Goal: Find specific page/section: Find specific page/section

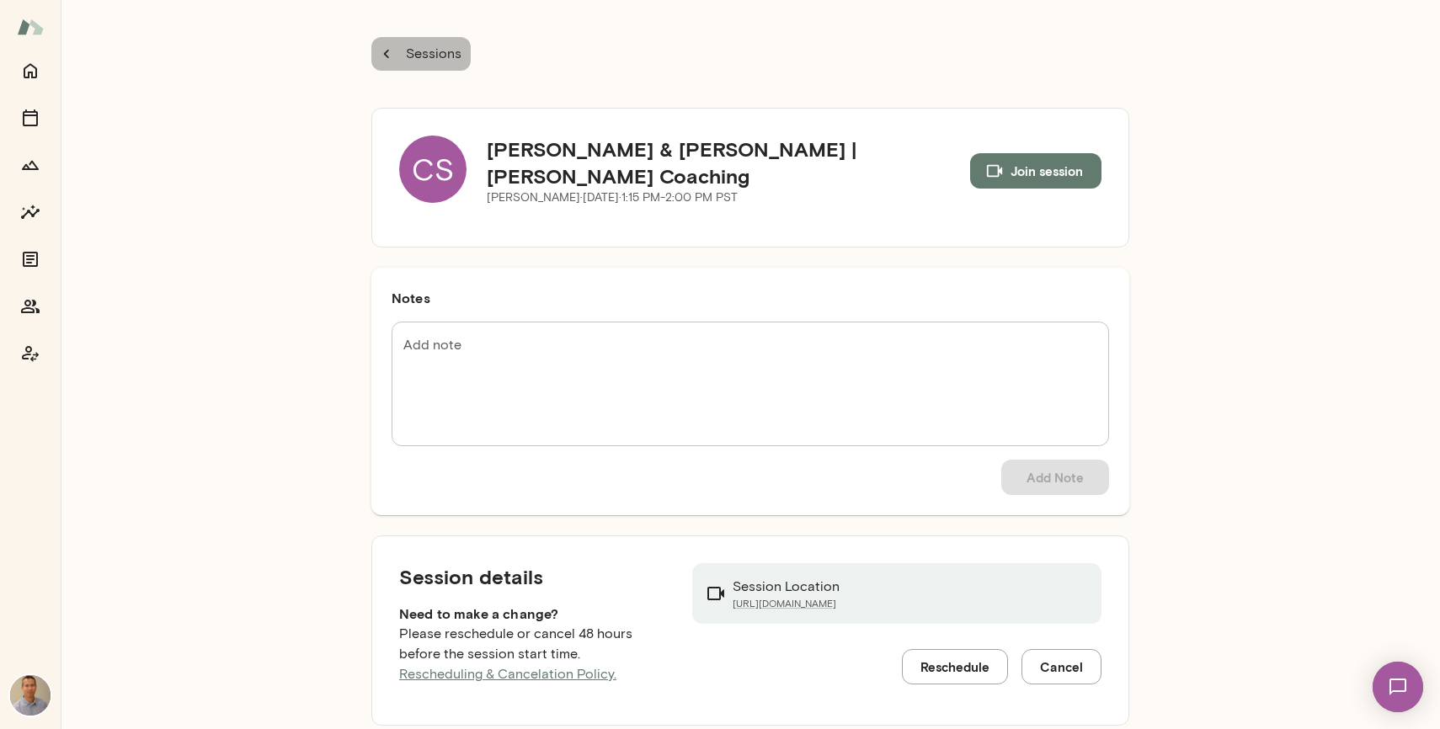
click at [392, 54] on icon "button" at bounding box center [386, 54] width 19 height 19
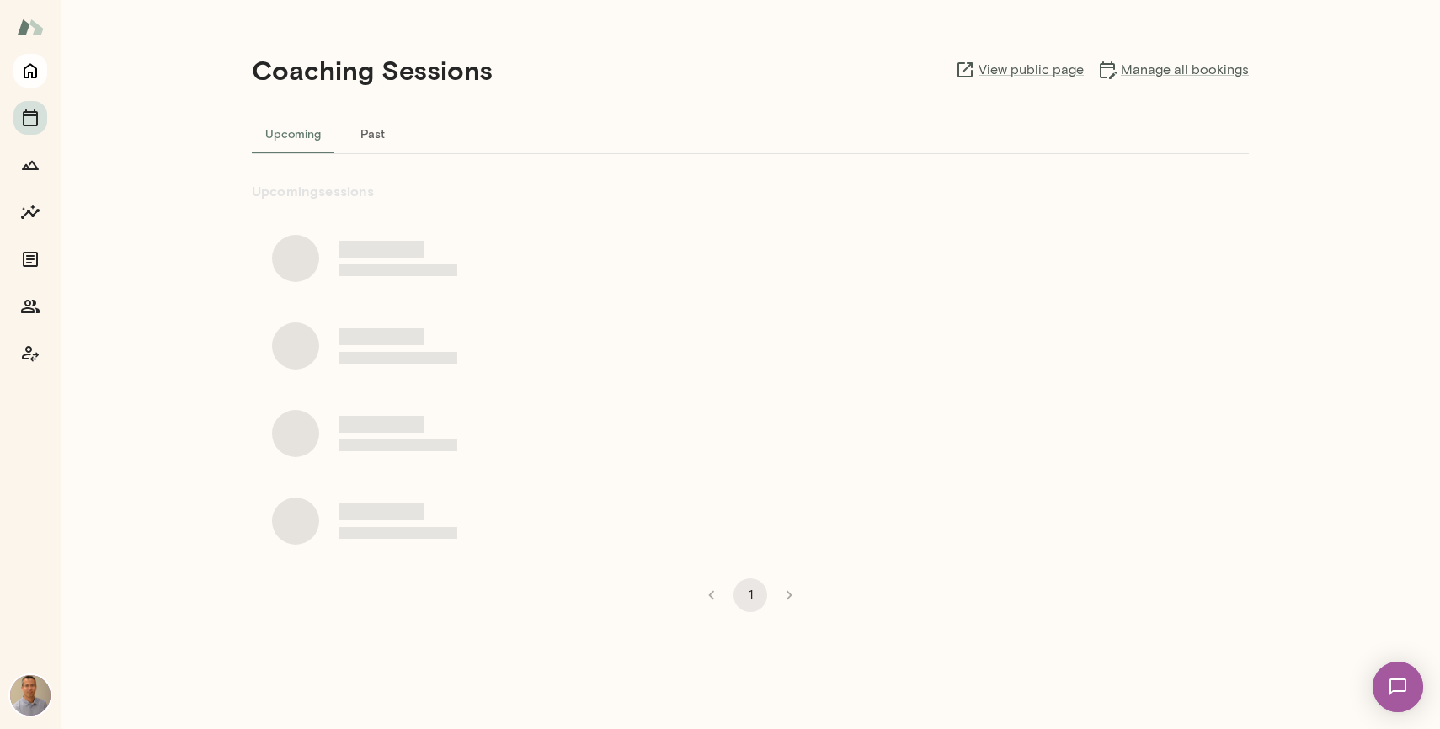
click at [29, 72] on icon "Home" at bounding box center [30, 71] width 13 height 15
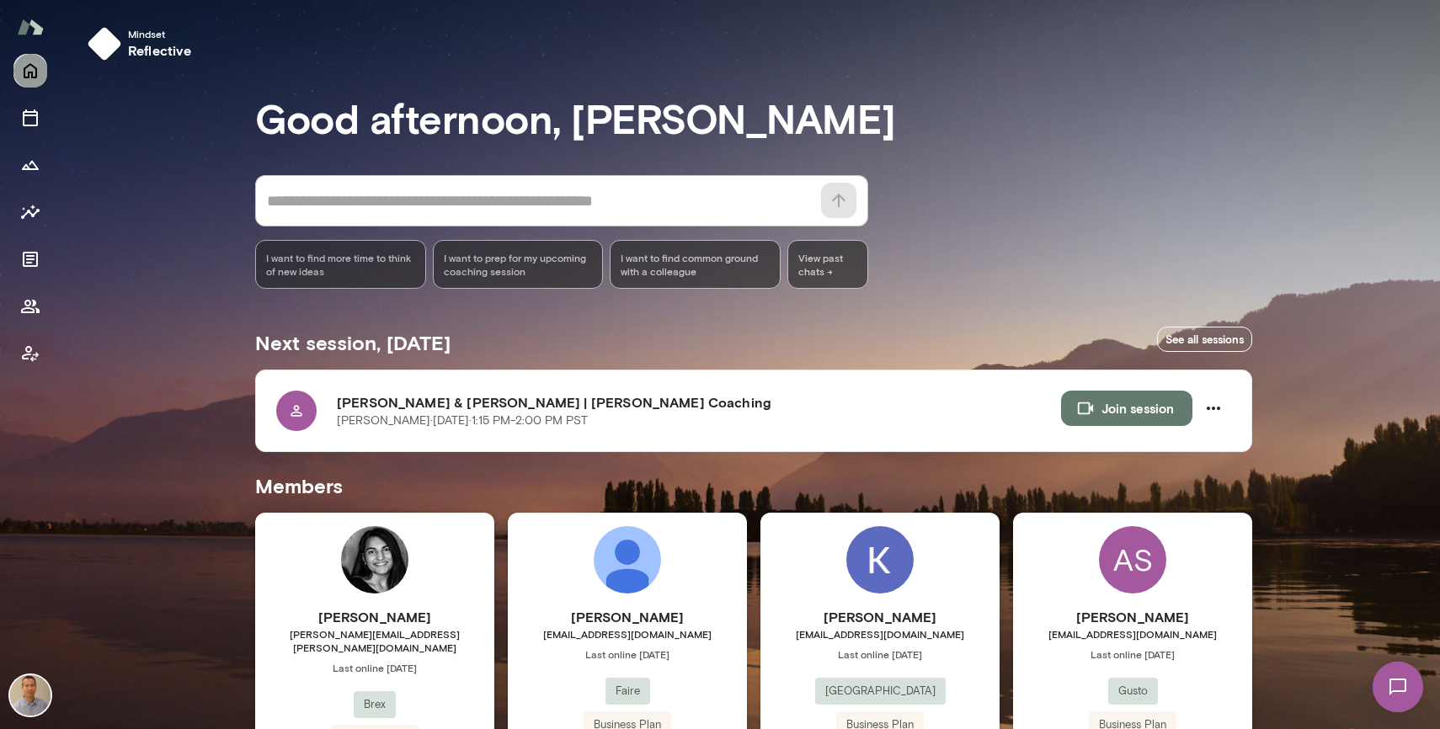
click at [29, 72] on icon "Home" at bounding box center [30, 71] width 13 height 15
click at [1277, 569] on div "Mindset reflective Good afternoon, [PERSON_NAME] * ​ ​ I want to find more time…" at bounding box center [750, 588] width 1379 height 1177
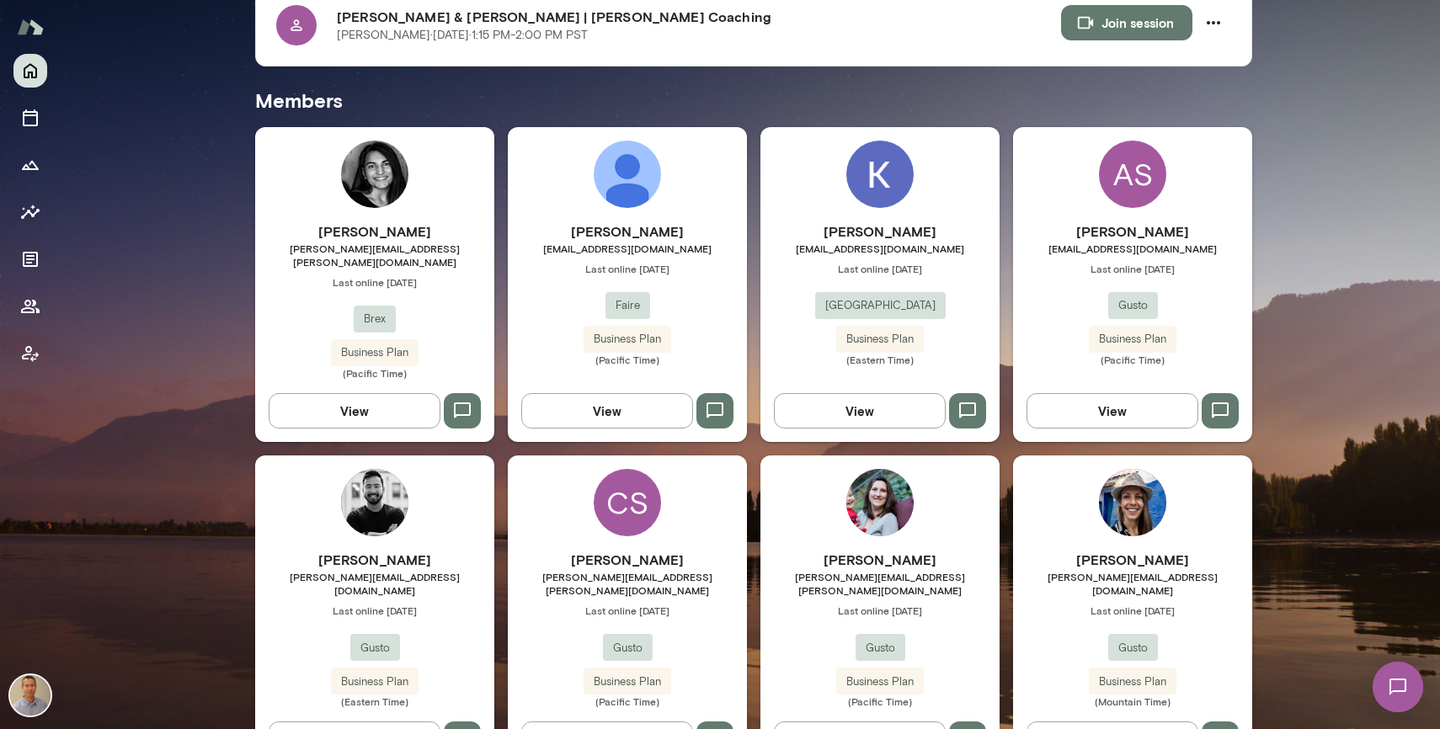
scroll to position [421, 0]
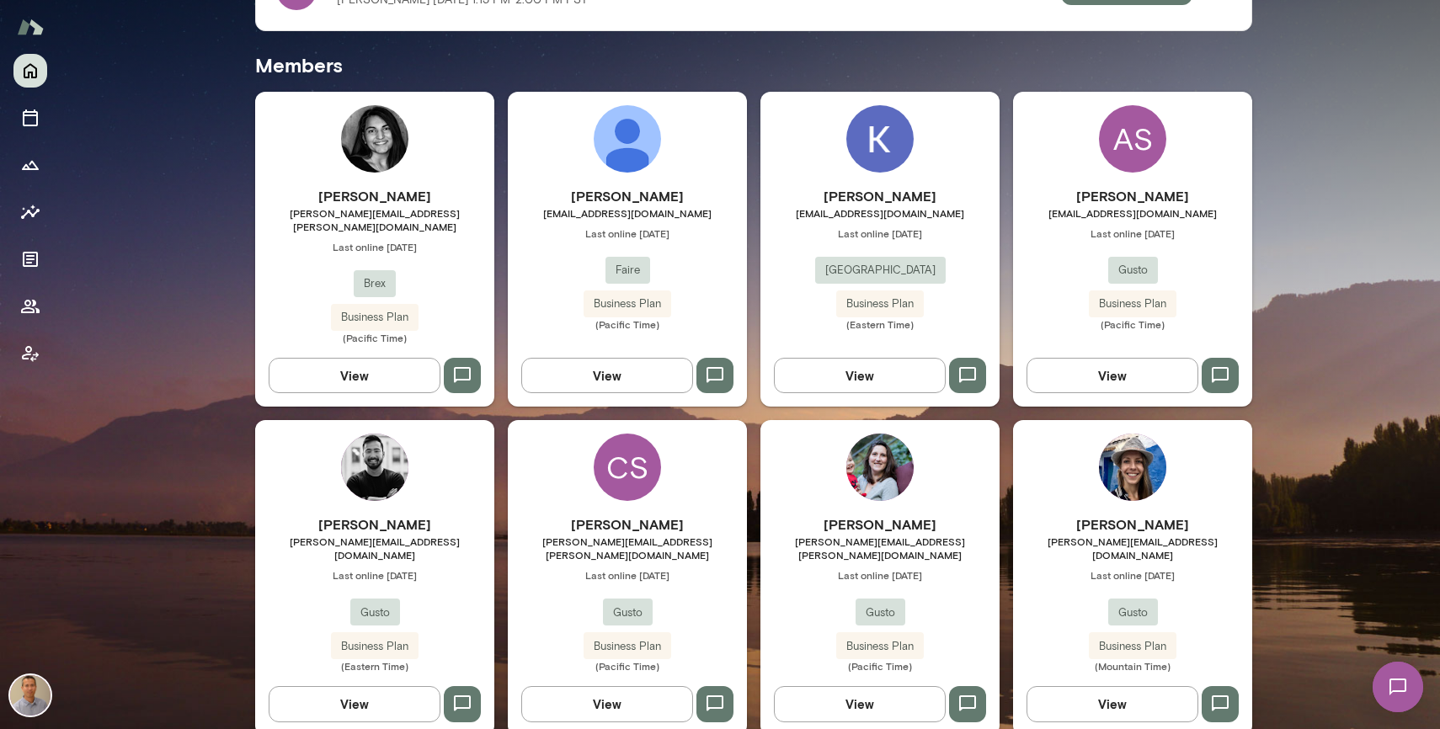
click at [699, 563] on div "[PERSON_NAME] [PERSON_NAME][EMAIL_ADDRESS][PERSON_NAME][DOMAIN_NAME] Last onlin…" at bounding box center [627, 594] width 239 height 158
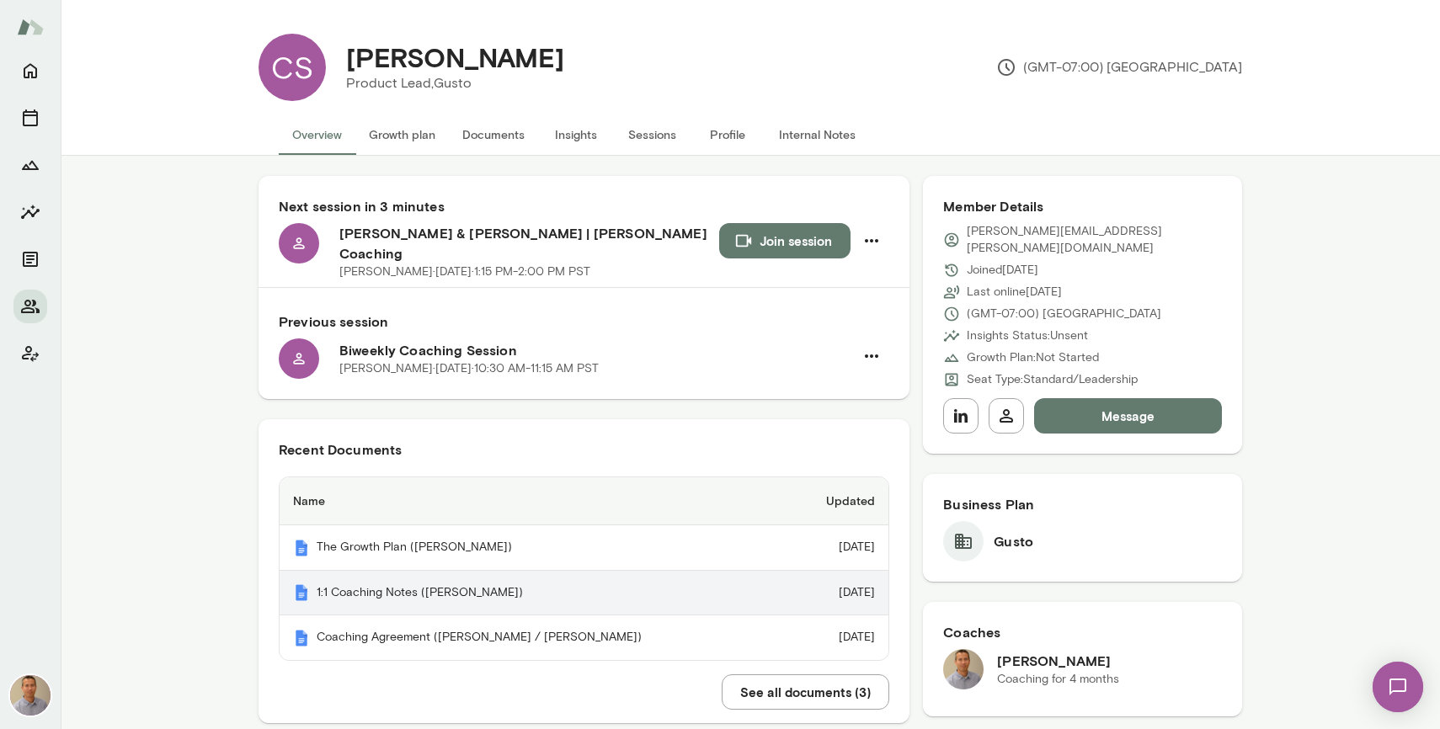
click at [405, 575] on th "1:1 Coaching Notes ([PERSON_NAME])" at bounding box center [533, 593] width 507 height 45
